Goal: Navigation & Orientation: Find specific page/section

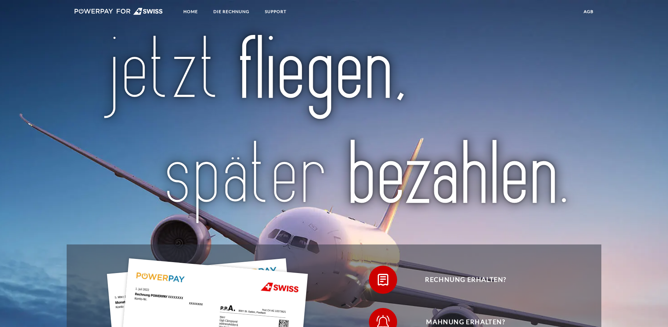
scroll to position [286, 0]
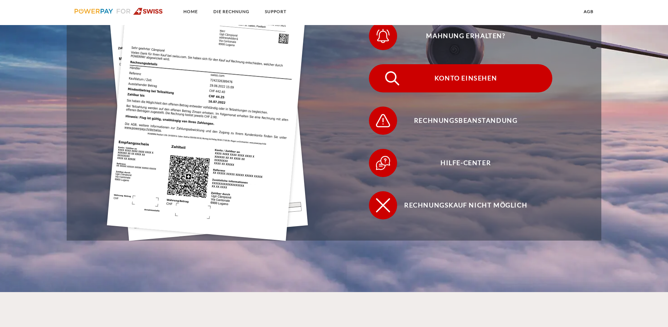
click at [379, 64] on span "Konto einsehen" at bounding box center [465, 78] width 173 height 28
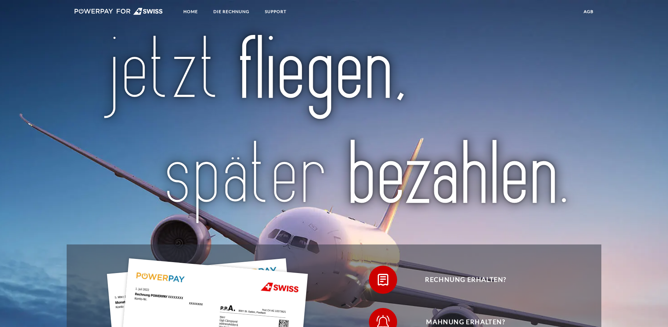
click at [667, 22] on nav "Home DIE RECHNUNG SUPPORT agb" at bounding box center [334, 12] width 668 height 25
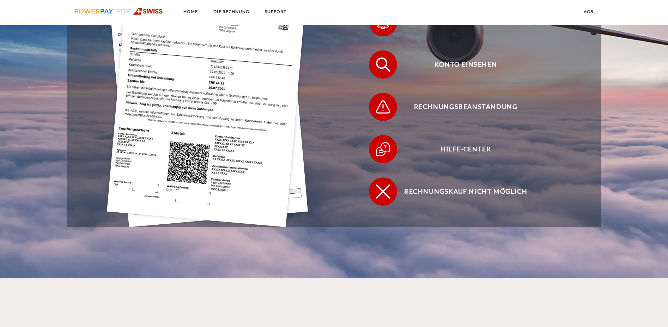
scroll to position [311, 0]
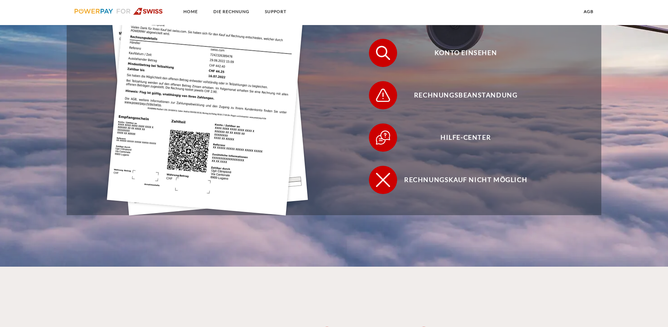
drag, startPoint x: 670, startPoint y: 23, endPoint x: 663, endPoint y: 97, distance: 74.7
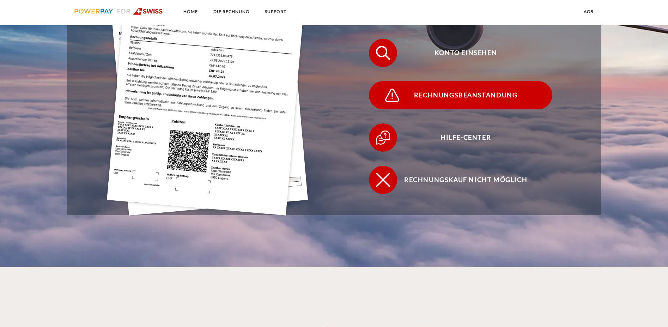
click at [520, 81] on span "Rechnungsbeanstandung" at bounding box center [465, 95] width 173 height 28
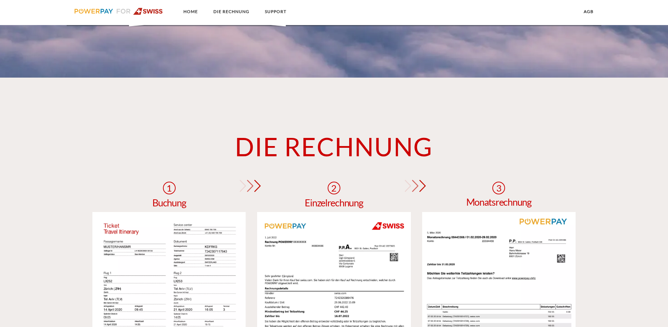
scroll to position [514, 0]
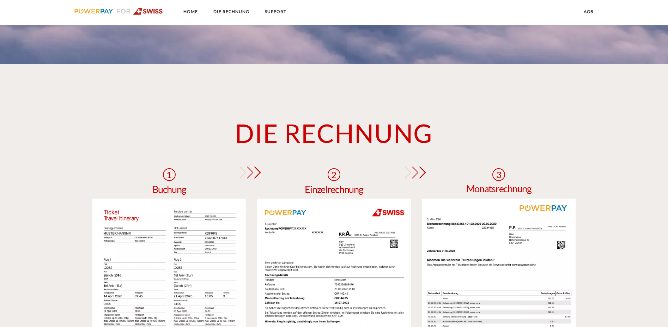
click at [661, 196] on div "DIE RECHNUNG 1 Buchung 2 Einzelrechnung info Rechnungs- und Kontonummer Ihre Re…" at bounding box center [334, 277] width 668 height 426
drag, startPoint x: 661, startPoint y: 196, endPoint x: 675, endPoint y: 251, distance: 57.2
click at [667, 251] on html "Home DIE RECHNUNG SUPPORT agb Hilfe-Center" at bounding box center [334, 182] width 668 height 1392
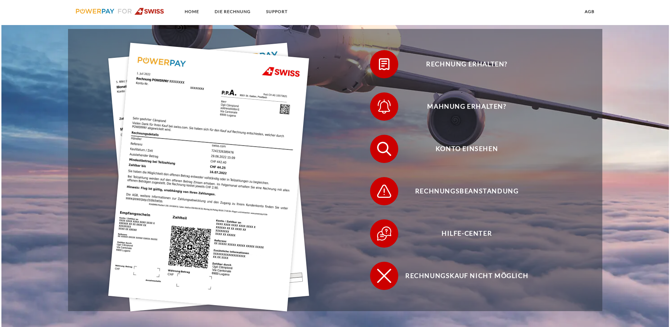
scroll to position [0, 0]
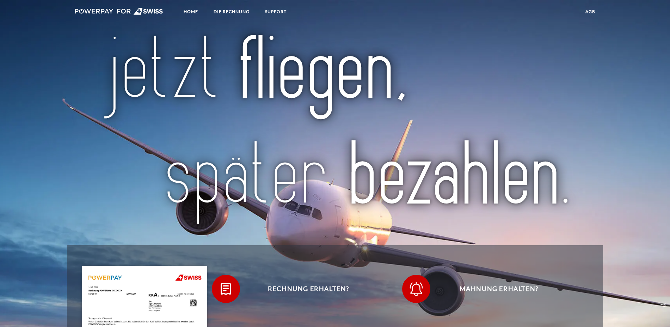
click at [137, 8] on img at bounding box center [119, 11] width 89 height 7
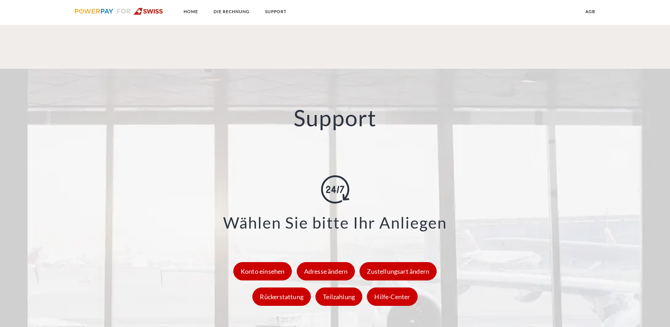
scroll to position [824, 0]
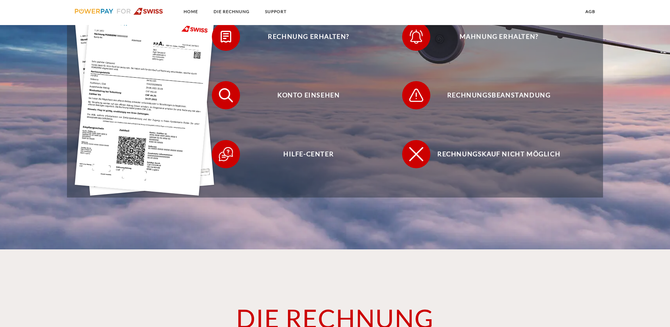
scroll to position [0, 0]
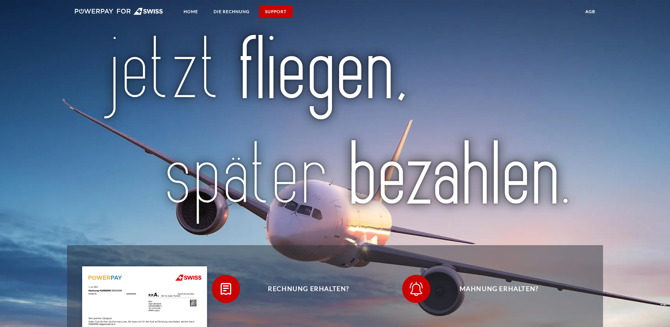
click at [259, 12] on link "SUPPORT" at bounding box center [275, 11] width 33 height 13
click at [100, 10] on img at bounding box center [119, 11] width 89 height 7
click at [193, 12] on link "Home" at bounding box center [191, 11] width 26 height 13
